Goal: Consume media (video, audio)

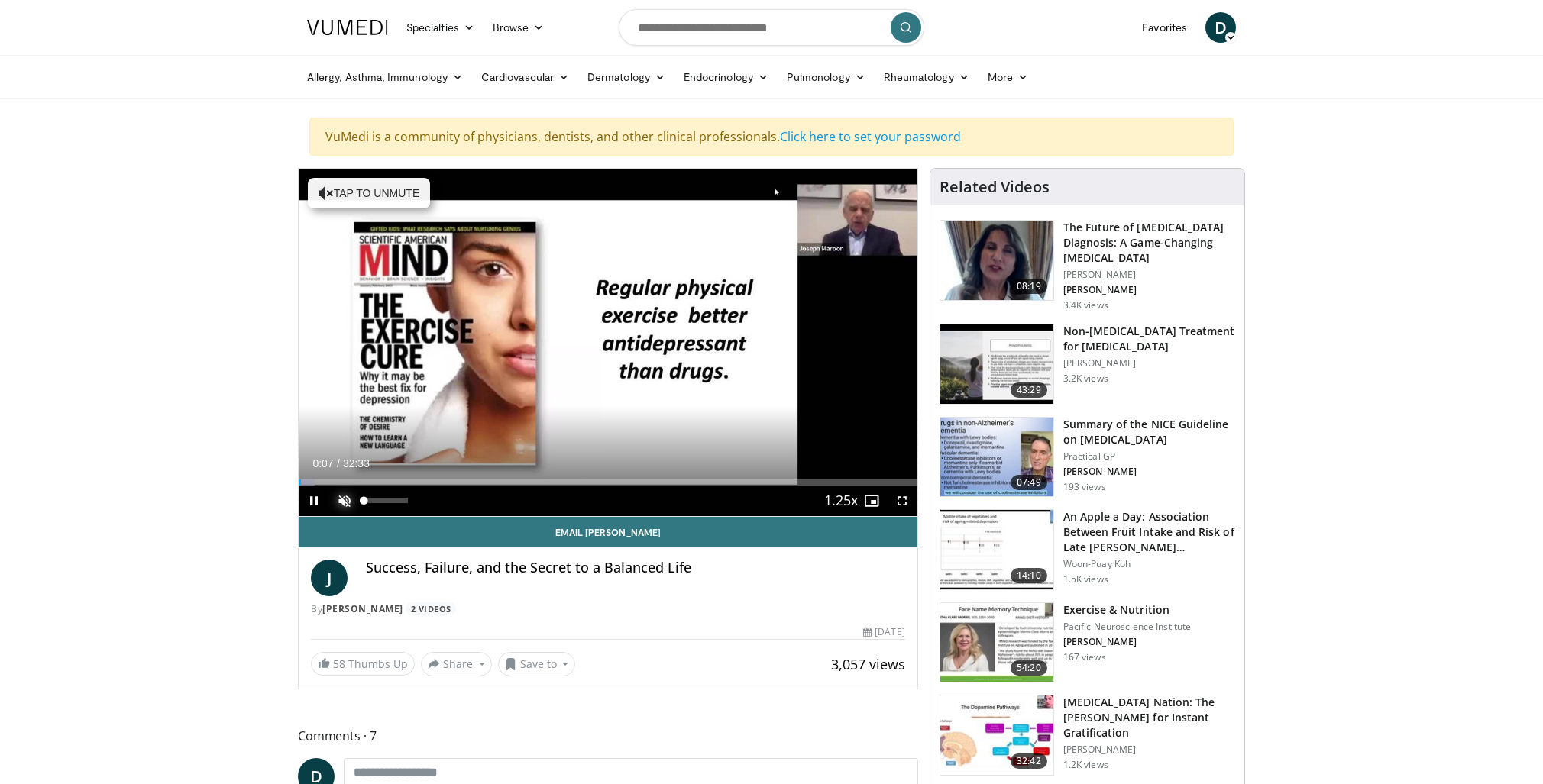
click at [345, 503] on span "Video Player" at bounding box center [344, 500] width 30 height 30
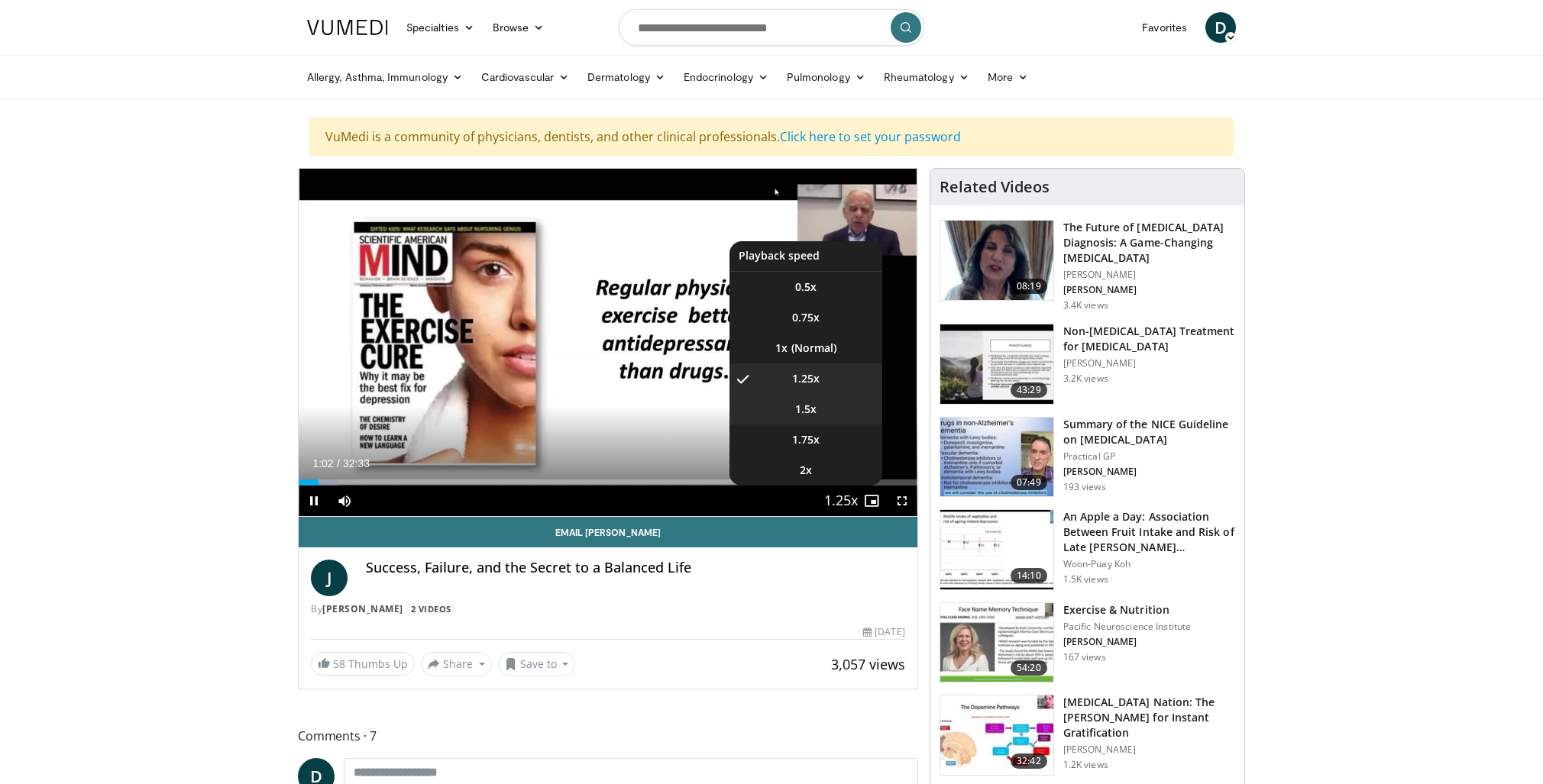
click at [803, 413] on div "10 seconds Tap to unmute" at bounding box center [608, 343] width 619 height 348
click at [840, 500] on span "Video Player" at bounding box center [841, 501] width 21 height 30
click at [802, 413] on span "1.5x" at bounding box center [806, 409] width 21 height 16
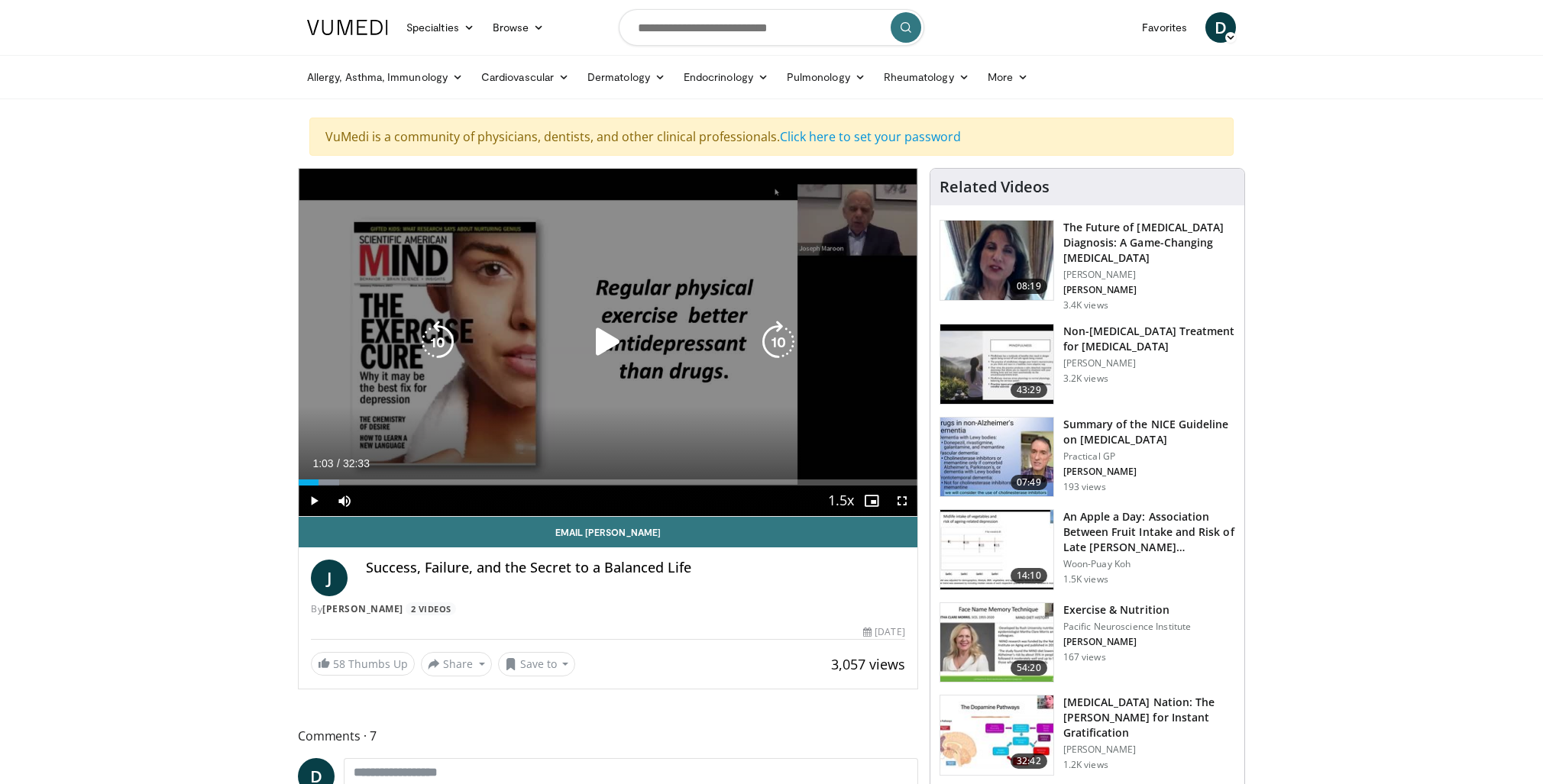
click at [626, 423] on div "10 seconds Tap to unmute" at bounding box center [608, 343] width 619 height 348
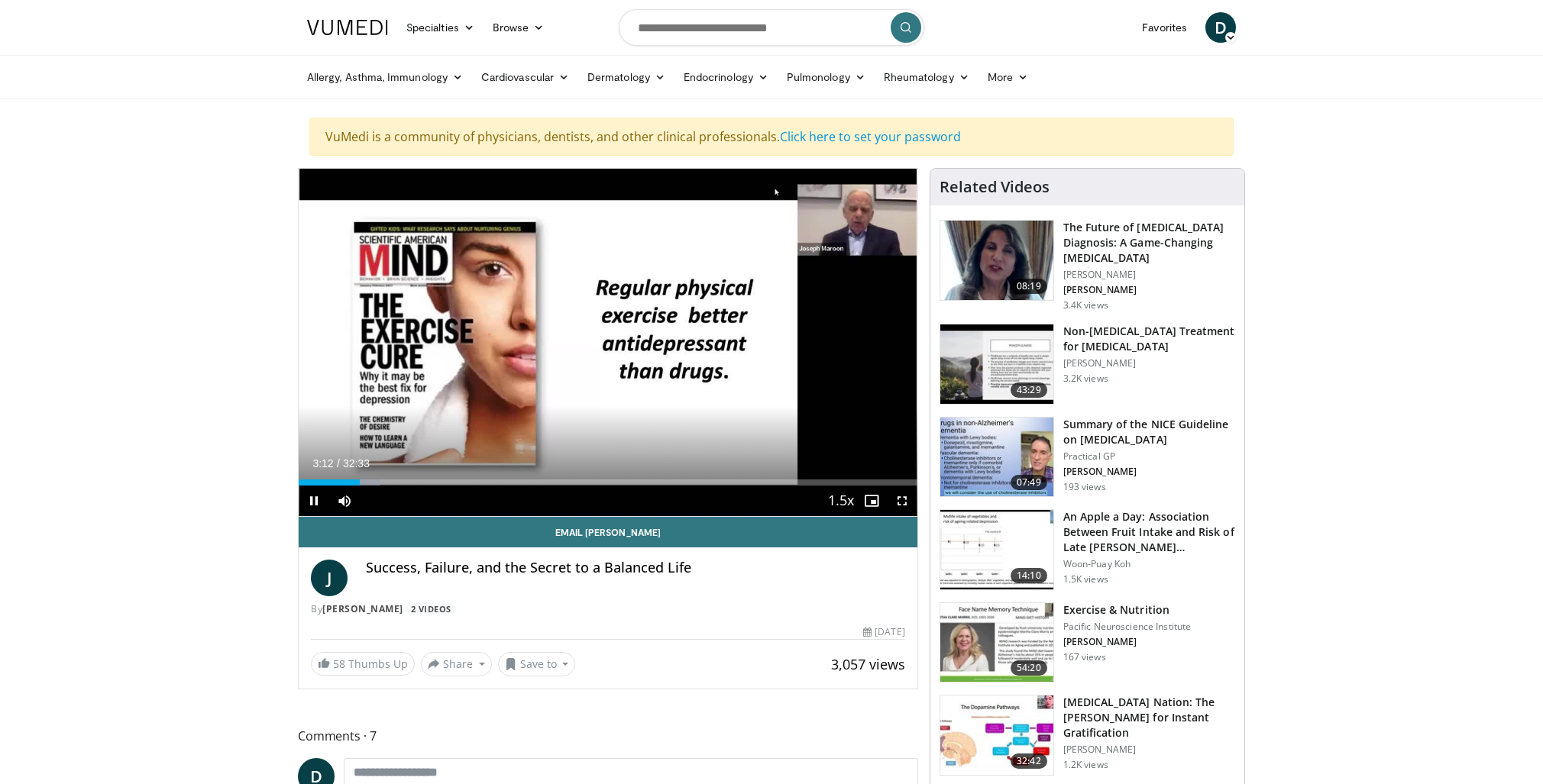
click at [809, 502] on div "Current Time 3:12 / Duration 32:33 Pause Skip Backward Skip Forward Mute 0% Loa…" at bounding box center [608, 500] width 619 height 30
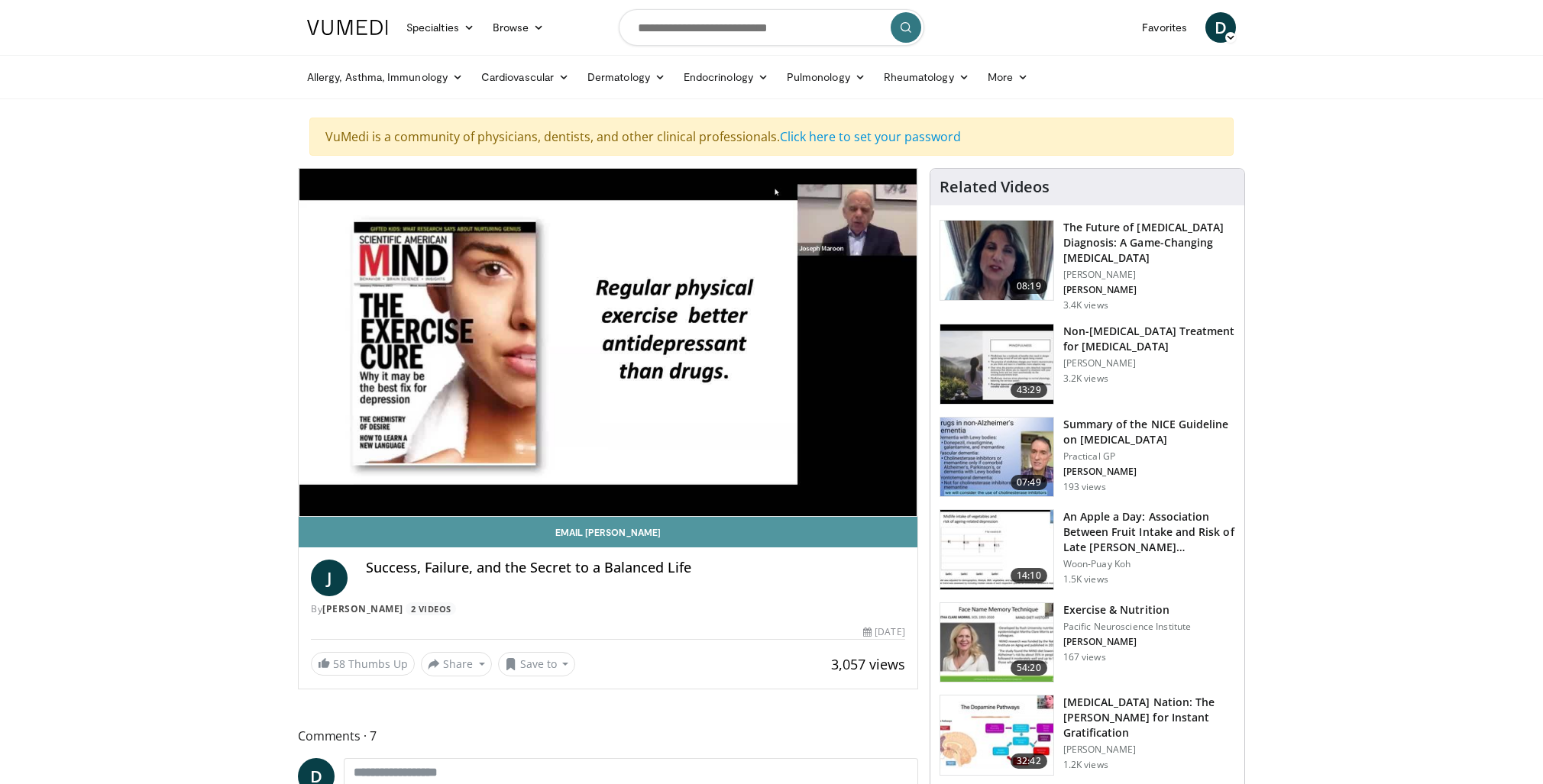
click at [740, 546] on link "Email [PERSON_NAME]" at bounding box center [608, 532] width 619 height 30
